Goal: Transaction & Acquisition: Subscribe to service/newsletter

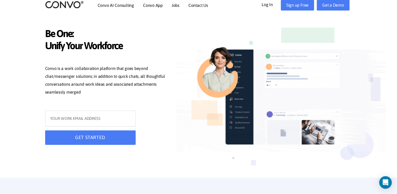
scroll to position [6, 0]
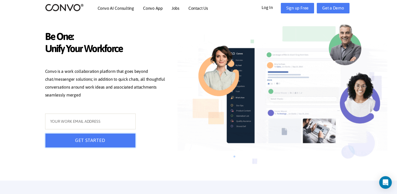
click at [100, 135] on button "GET STARTED" at bounding box center [90, 140] width 90 height 14
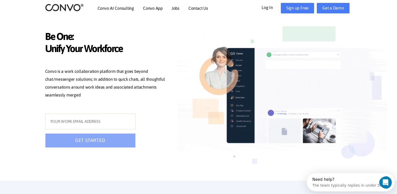
scroll to position [0, 0]
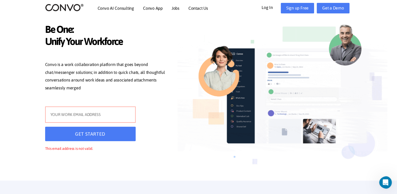
click at [86, 112] on input "text" at bounding box center [90, 114] width 90 height 16
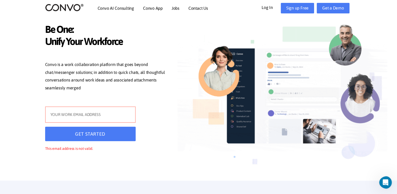
type input "sathishkumarsathish6068@gmail.com"
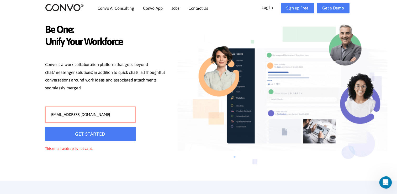
type input "sathishkumarsathish6068@gmail.com"
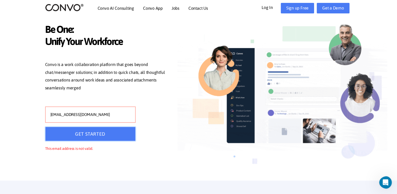
click at [95, 134] on button "GET STARTED" at bounding box center [90, 133] width 90 height 14
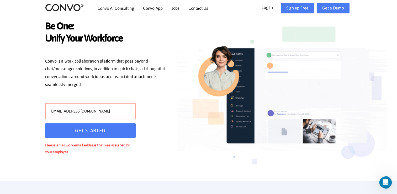
drag, startPoint x: 119, startPoint y: 111, endPoint x: 45, endPoint y: 105, distance: 74.1
click at [45, 105] on input "sathishkumarsathish6068@gmail.com" at bounding box center [90, 111] width 90 height 16
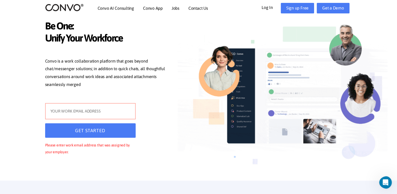
click at [59, 110] on input "text" at bounding box center [90, 111] width 90 height 16
type input "[EMAIL_ADDRESS][DOMAIN_NAME]"
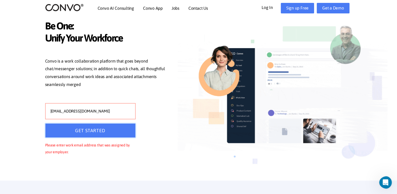
click at [70, 127] on button "GET STARTED" at bounding box center [90, 130] width 90 height 14
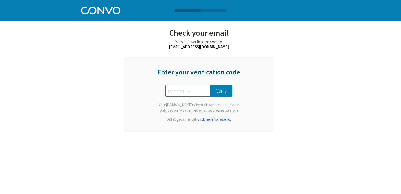
click at [192, 88] on input "text" at bounding box center [187, 91] width 45 height 12
type input "0085"
click at [223, 89] on button "Verify" at bounding box center [222, 91] width 22 height 12
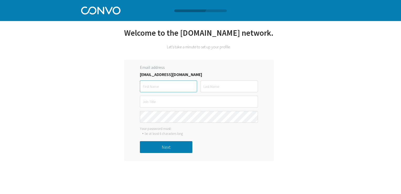
click at [170, 86] on input "text" at bounding box center [168, 86] width 57 height 12
type input "sathish"
click at [219, 87] on input "text" at bounding box center [228, 86] width 57 height 12
type input "kumar"
click at [176, 105] on input "text" at bounding box center [199, 101] width 118 height 12
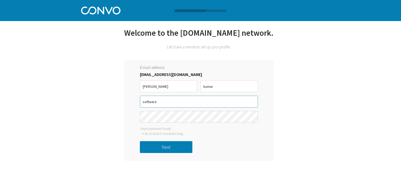
type input "software"
click at [183, 142] on button "Next" at bounding box center [166, 147] width 52 height 12
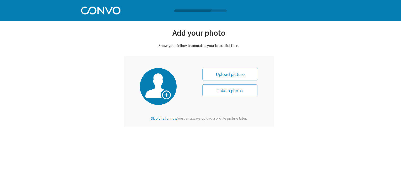
click at [163, 121] on div "Take a photo Next" at bounding box center [199, 93] width 118 height 57
click at [163, 117] on span "Skip this for now." at bounding box center [164, 118] width 26 height 5
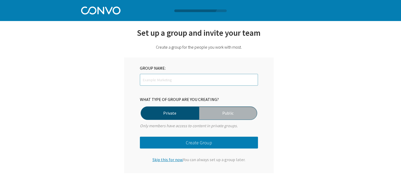
click at [154, 79] on input "text" at bounding box center [199, 80] width 118 height 12
type input "stane"
click at [206, 144] on button "Create Group" at bounding box center [199, 142] width 118 height 12
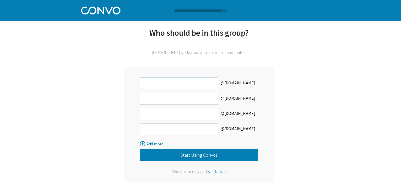
click at [176, 86] on input "text" at bounding box center [179, 83] width 78 height 12
type input "99230040411"
click at [157, 99] on input "text" at bounding box center [179, 99] width 78 height 12
type input "99230040408"
click at [156, 115] on input "text" at bounding box center [179, 114] width 78 height 12
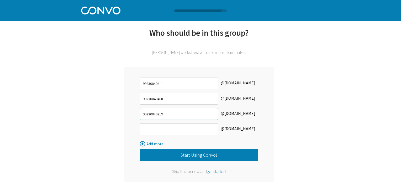
type input "99230040219"
click at [177, 128] on input "text" at bounding box center [179, 129] width 78 height 12
type input "99230041233"
click at [195, 153] on button "Start Using Convo!" at bounding box center [199, 155] width 118 height 12
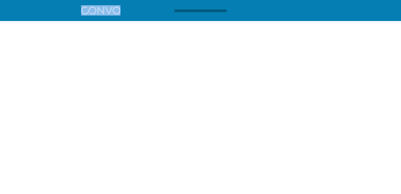
drag, startPoint x: 204, startPoint y: 10, endPoint x: 175, endPoint y: 28, distance: 33.6
click at [175, 25] on body "Log in Pricing Security Apps Contact Sales Careers 1 1 1 Let’s get started with…" at bounding box center [200, 12] width 401 height 25
click at [115, 25] on html "Log in Pricing Security Apps Contact Sales Careers 1 1 1 Let’s get started with…" at bounding box center [200, 12] width 401 height 25
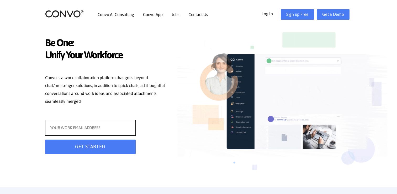
click at [104, 129] on input "text" at bounding box center [90, 128] width 90 height 16
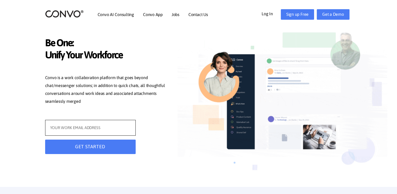
type input "[EMAIL_ADDRESS][DOMAIN_NAME]"
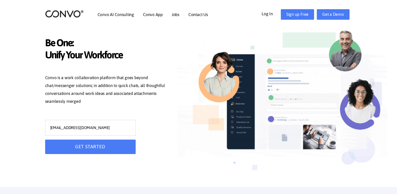
type input "99230040246@klu.ac.in"
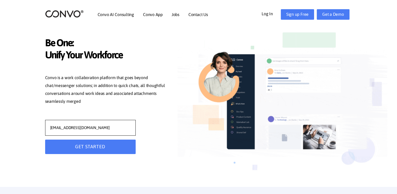
type input "[EMAIL_ADDRESS][DOMAIN_NAME]"
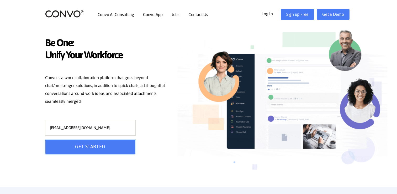
click at [96, 147] on button "GET STARTED" at bounding box center [90, 146] width 90 height 14
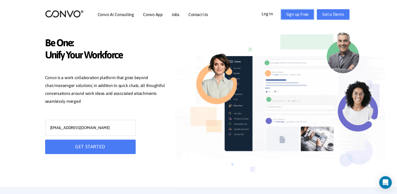
click at [300, 13] on link "Sign up Free" at bounding box center [297, 14] width 33 height 10
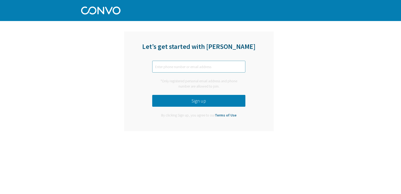
click at [192, 61] on input "text" at bounding box center [198, 67] width 93 height 12
type input "[EMAIL_ADDRESS][DOMAIN_NAME]"
click at [181, 103] on button "Sign up" at bounding box center [198, 101] width 93 height 12
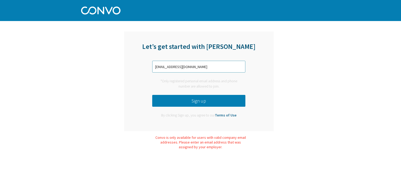
drag, startPoint x: 217, startPoint y: 68, endPoint x: 155, endPoint y: 70, distance: 61.4
click at [155, 70] on input "[EMAIL_ADDRESS][DOMAIN_NAME]" at bounding box center [198, 67] width 93 height 12
click at [171, 66] on input "text" at bounding box center [198, 67] width 93 height 12
type input "[EMAIL_ADDRESS][DOMAIN_NAME]"
click at [169, 102] on button "Sign up" at bounding box center [198, 101] width 93 height 12
